Goal: Browse casually: Explore the website without a specific task or goal

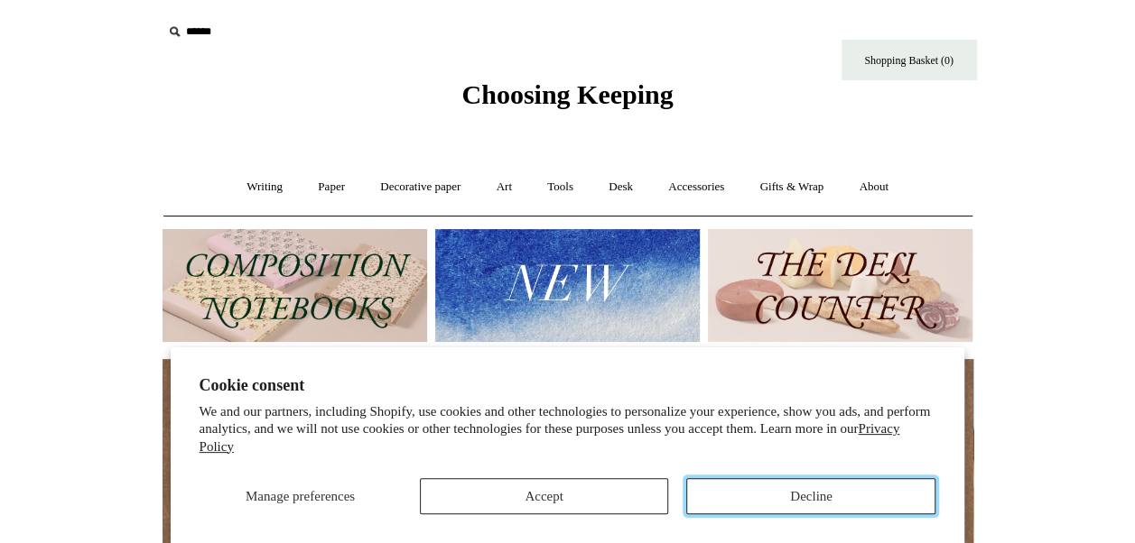
click at [717, 505] on button "Decline" at bounding box center [810, 496] width 249 height 36
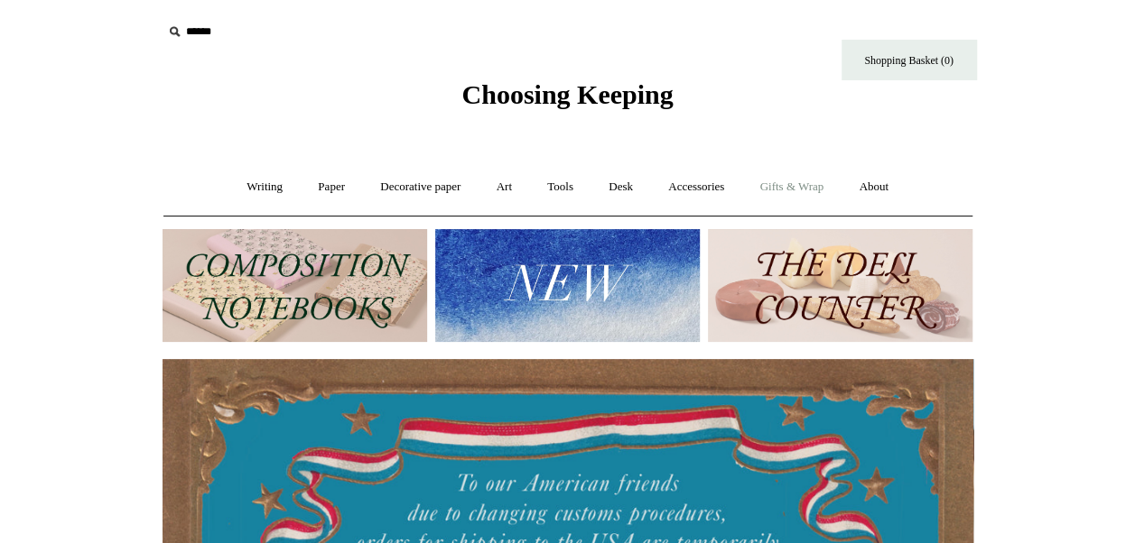
click at [811, 190] on link "Gifts & Wrap +" at bounding box center [791, 187] width 97 height 48
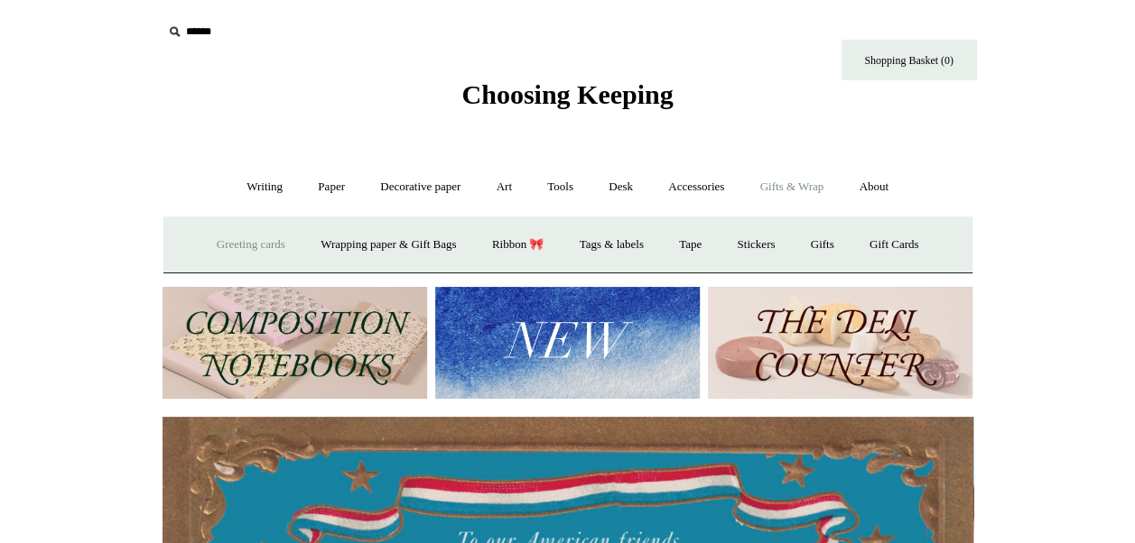
click at [243, 239] on link "Greeting cards +" at bounding box center [250, 245] width 101 height 48
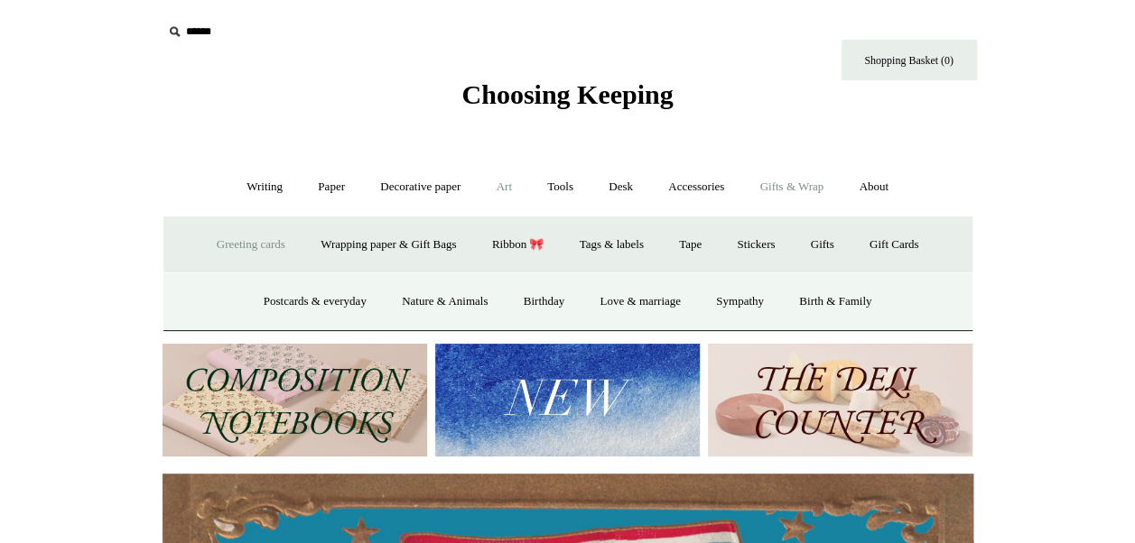
click at [496, 188] on link "Art +" at bounding box center [504, 187] width 48 height 48
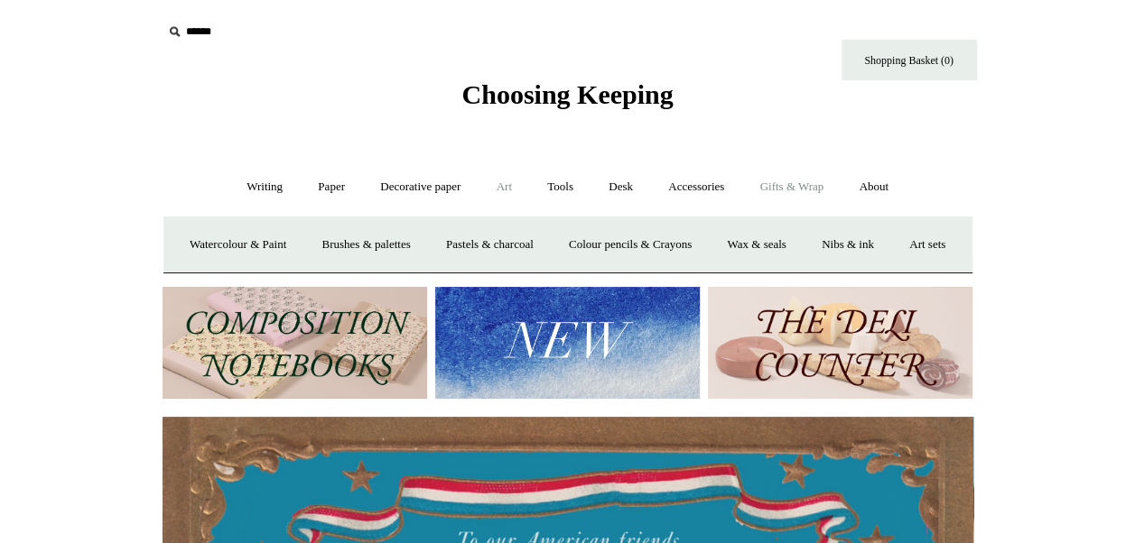
click at [803, 188] on link "Gifts & Wrap +" at bounding box center [791, 187] width 97 height 48
click at [832, 244] on link "Gifts +" at bounding box center [822, 245] width 56 height 48
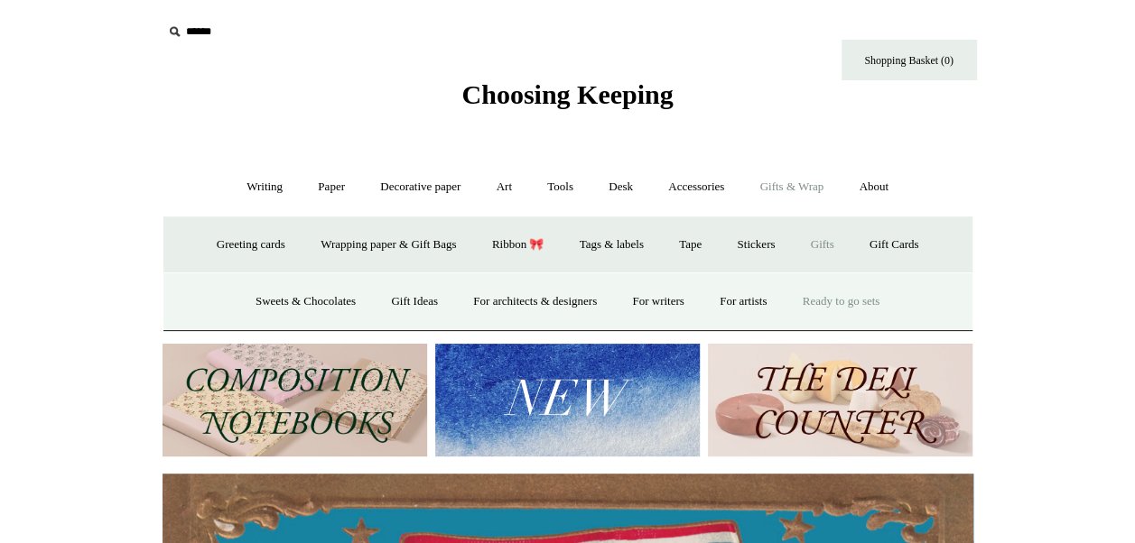
click at [875, 302] on link "Ready to go sets" at bounding box center [841, 302] width 110 height 48
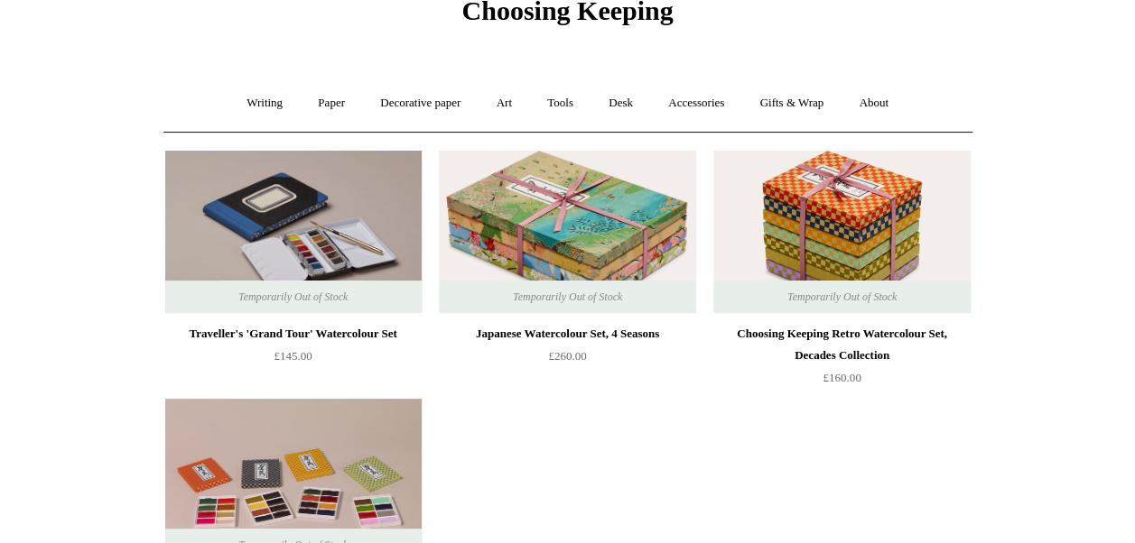
scroll to position [478, 0]
